Goal: Entertainment & Leisure: Consume media (video, audio)

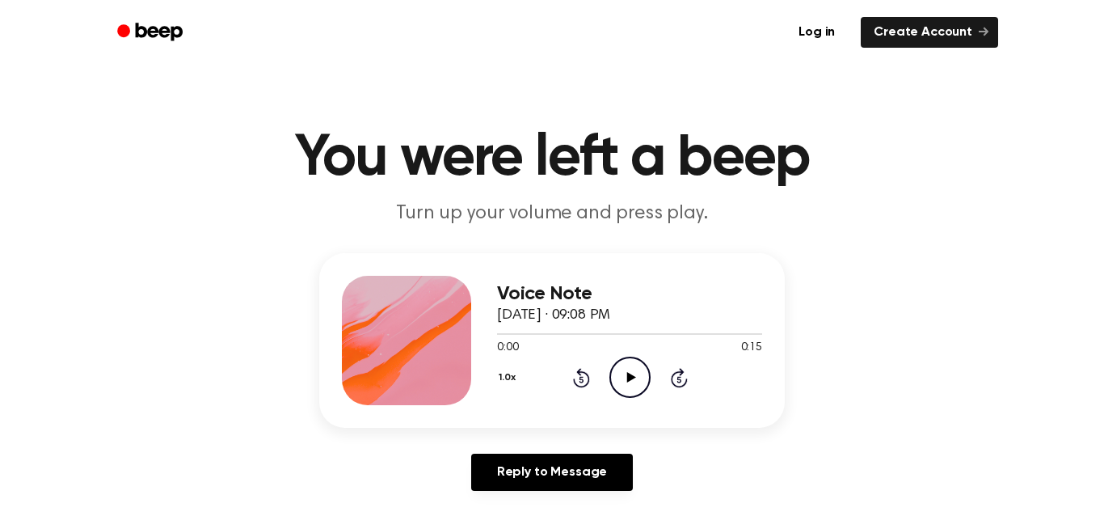
click at [627, 378] on icon at bounding box center [631, 377] width 9 height 11
click at [640, 374] on icon "Play Audio" at bounding box center [630, 377] width 41 height 41
click at [635, 390] on icon "Play Audio" at bounding box center [630, 377] width 41 height 41
click at [624, 369] on icon "Play Audio" at bounding box center [630, 377] width 41 height 41
